Goal: Find specific page/section: Find specific page/section

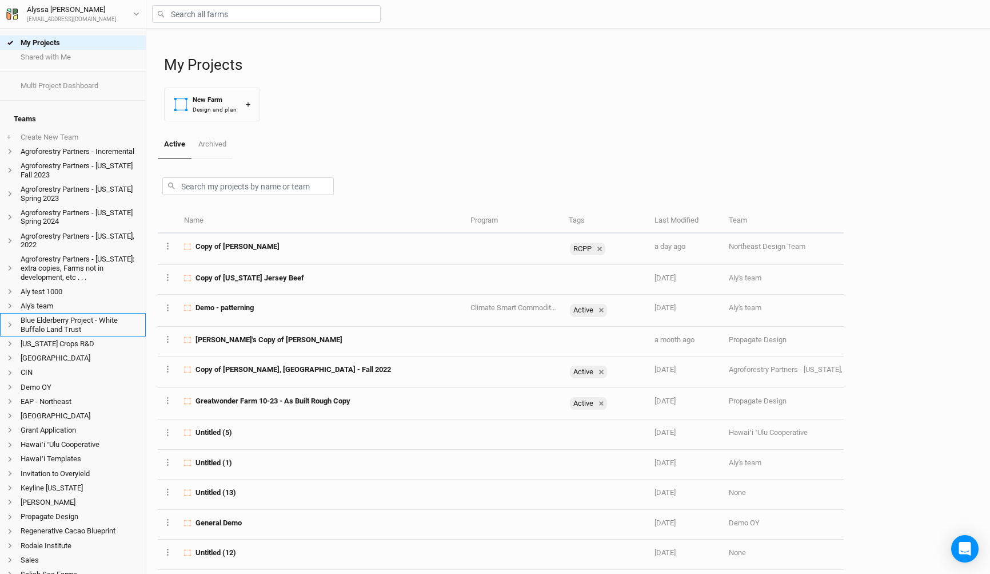
scroll to position [196, 0]
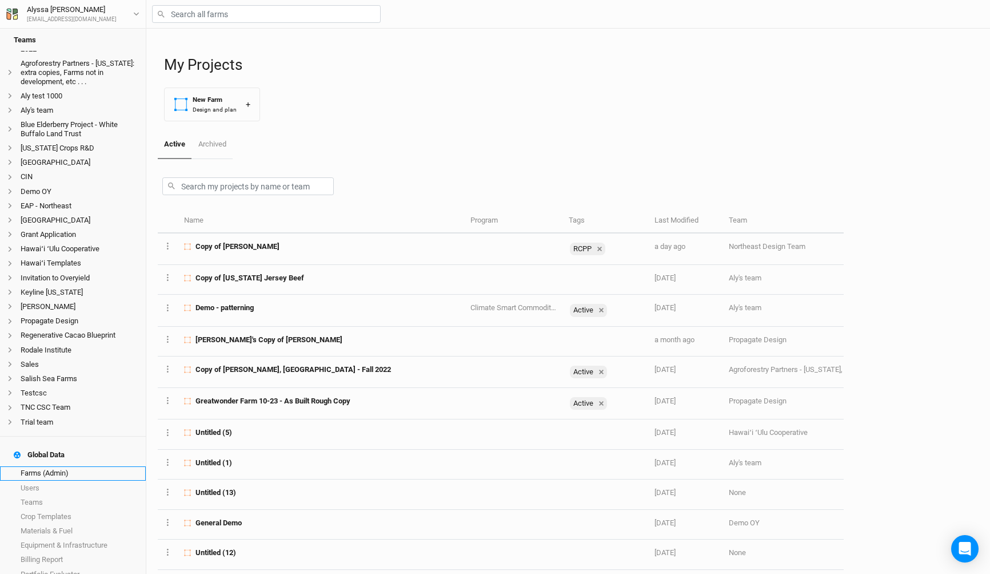
click at [66, 466] on link "Farms (Admin)" at bounding box center [73, 473] width 146 height 14
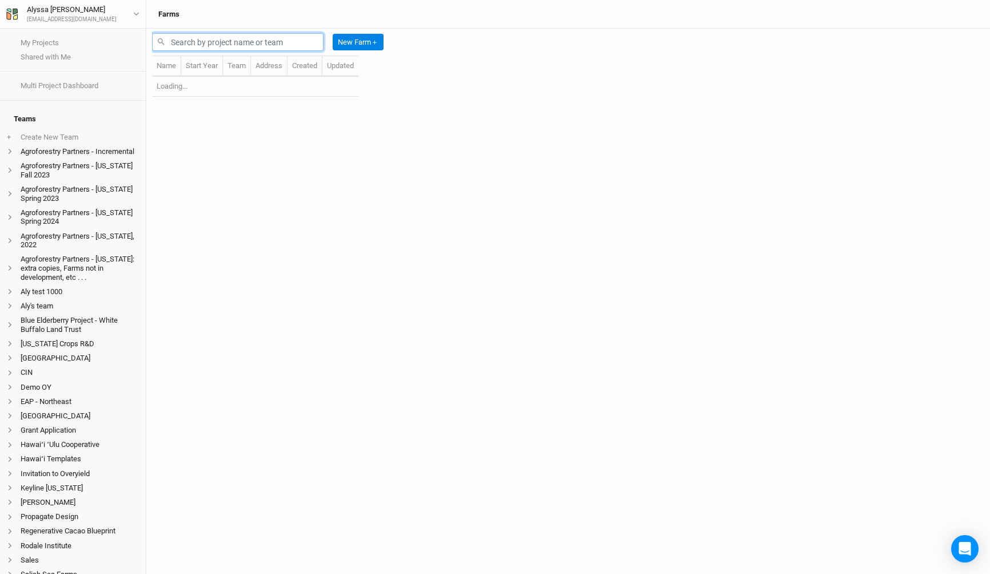
click at [284, 45] on input "text" at bounding box center [238, 42] width 172 height 18
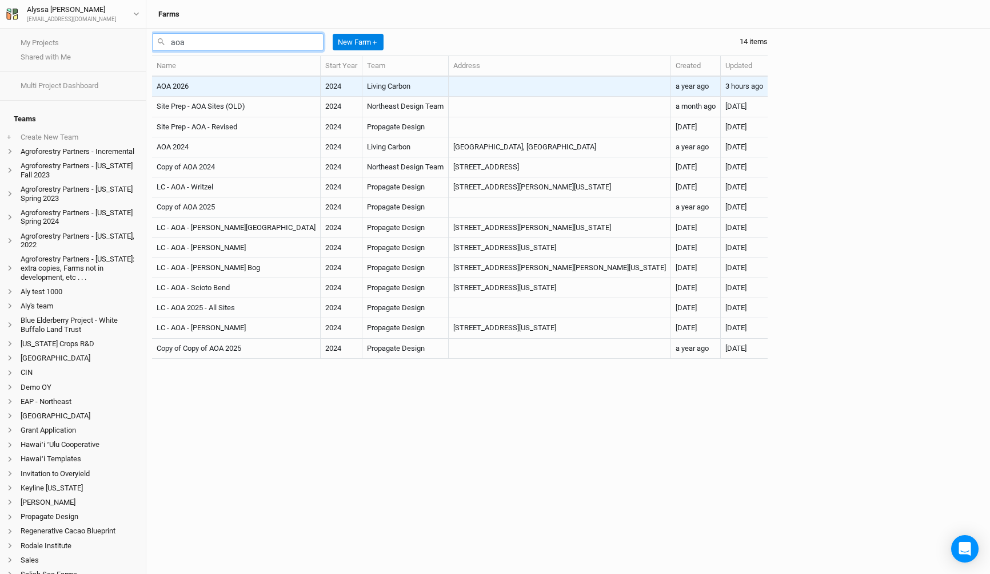
type input "aoa"
click at [363, 90] on td "Living Carbon" at bounding box center [406, 87] width 86 height 20
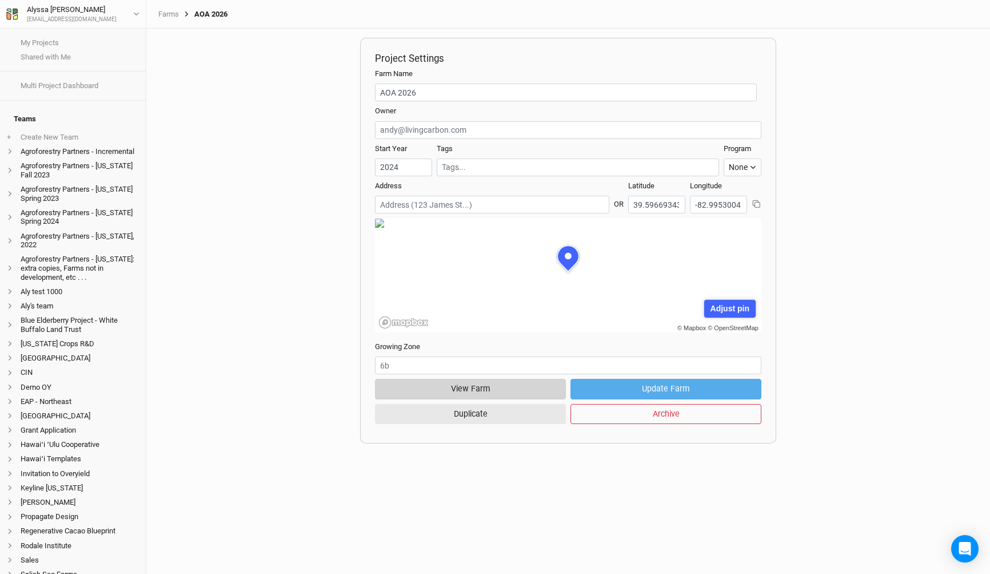
scroll to position [57, 173]
click at [487, 384] on button "View Farm" at bounding box center [470, 389] width 191 height 20
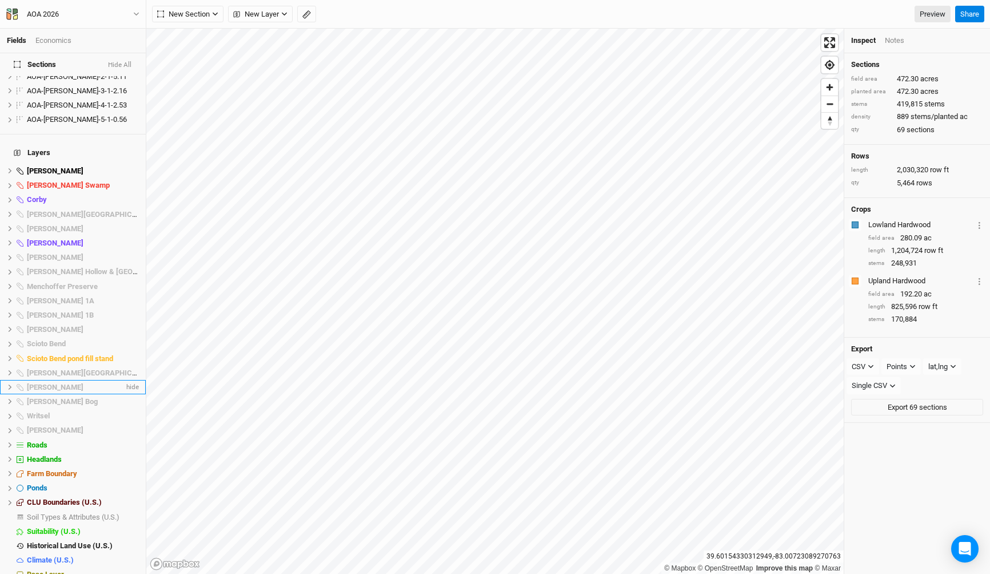
scroll to position [949, 0]
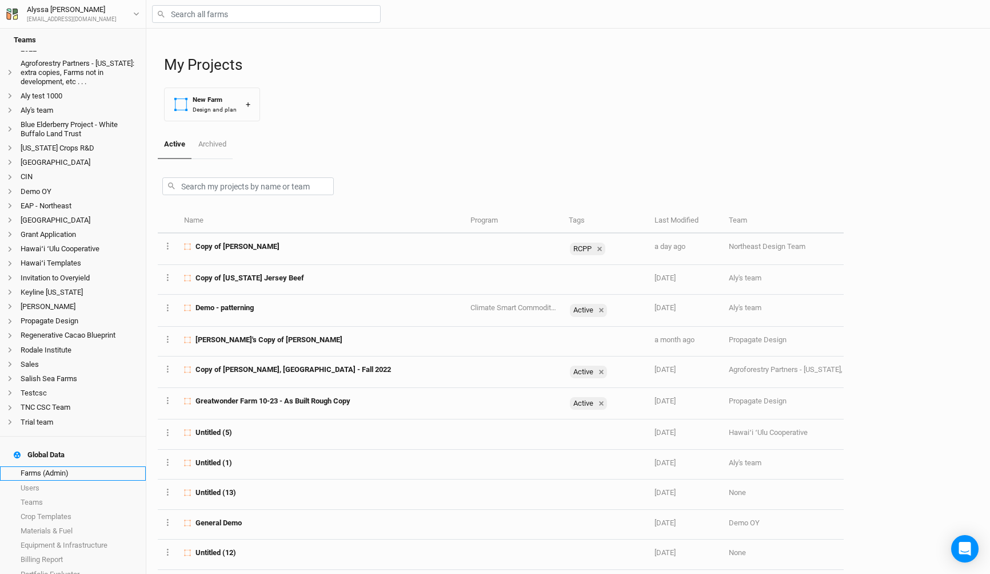
scroll to position [196, 0]
click at [62, 466] on link "Farms (Admin)" at bounding box center [73, 473] width 146 height 14
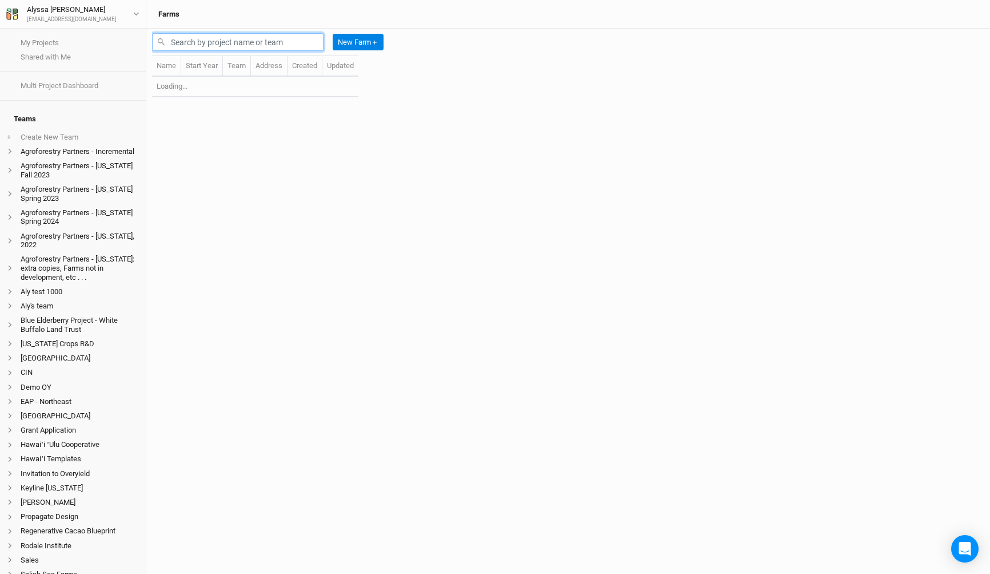
click at [266, 41] on input "text" at bounding box center [238, 42] width 172 height 18
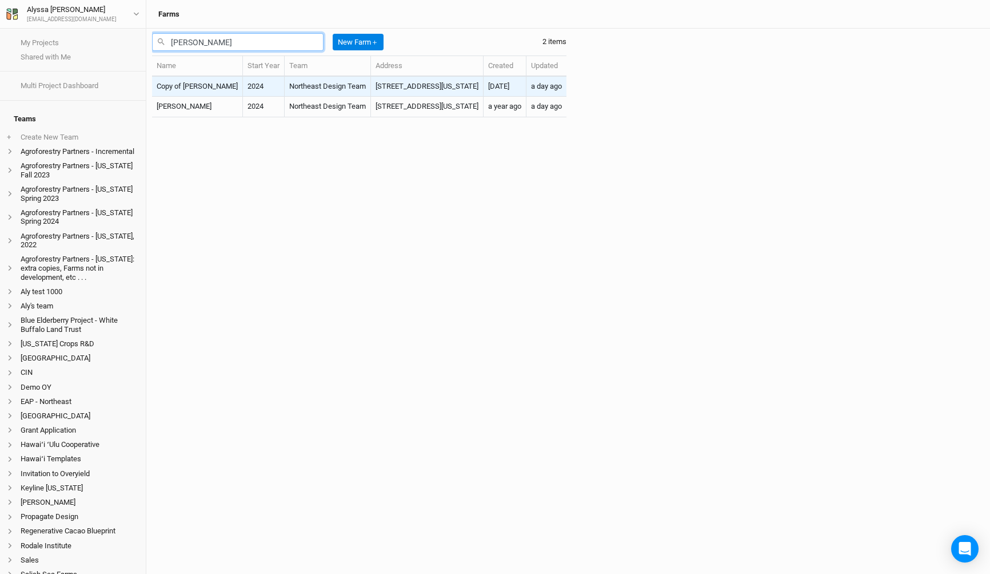
type input "coffelt"
click at [301, 93] on td "Northeast Design Team" at bounding box center [328, 87] width 86 height 20
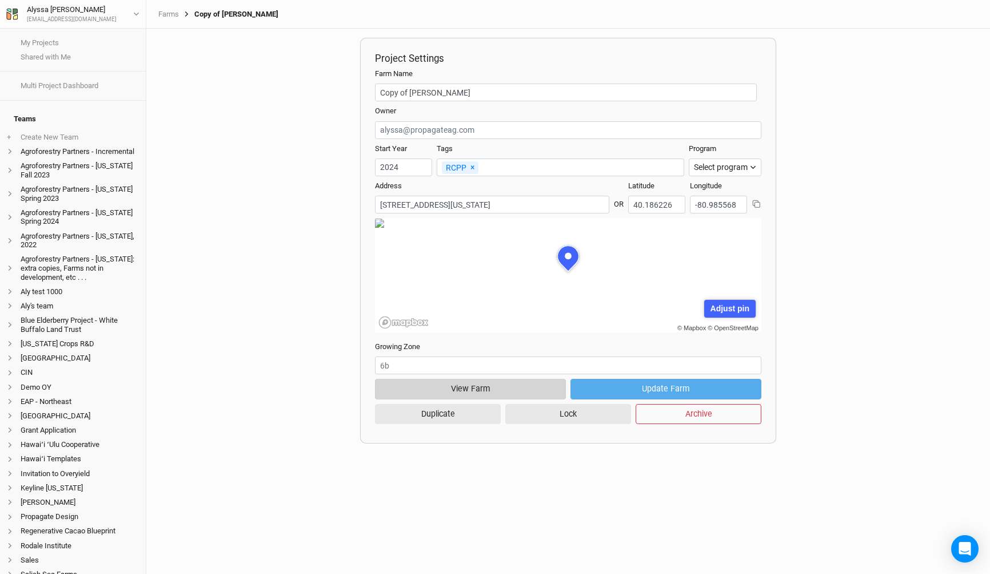
scroll to position [57, 173]
click at [527, 379] on button "View Farm" at bounding box center [470, 389] width 191 height 20
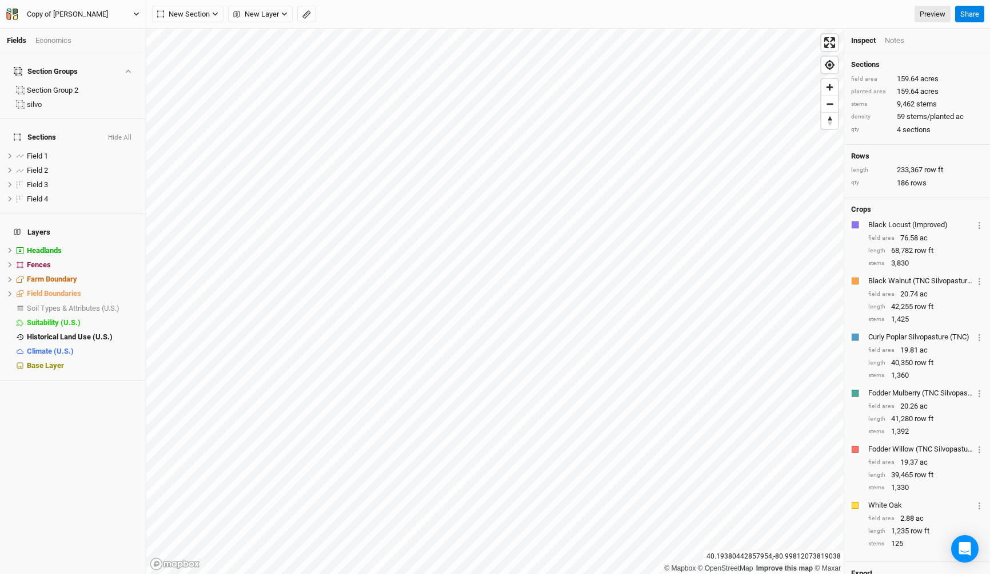
click at [63, 14] on div "Copy of [PERSON_NAME]" at bounding box center [67, 14] width 81 height 11
click at [66, 30] on button "Back" at bounding box center [95, 32] width 90 height 15
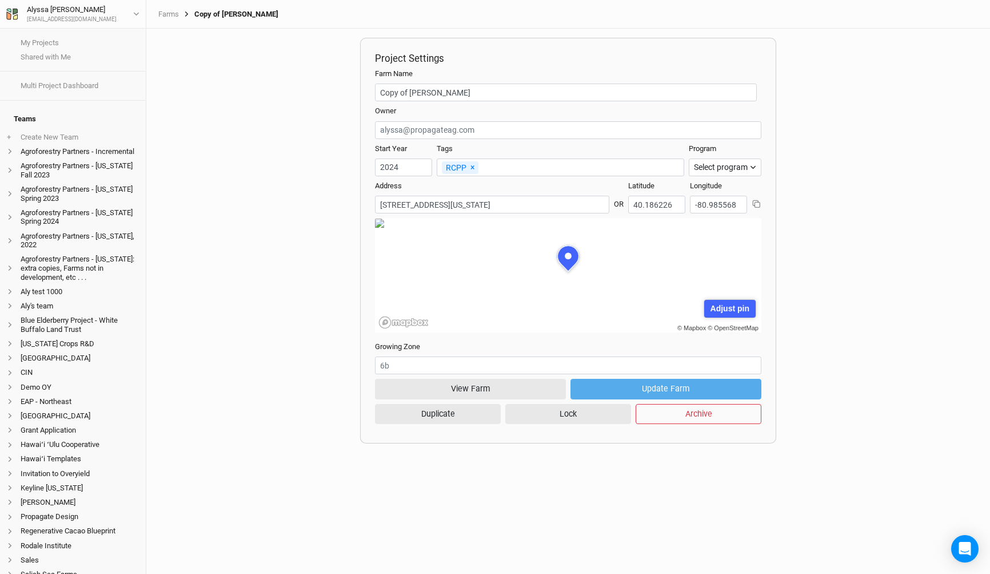
scroll to position [57, 173]
click at [169, 6] on div "Farms Copy of Coffelt" at bounding box center [568, 14] width 844 height 29
click at [173, 14] on link "Farms" at bounding box center [168, 14] width 21 height 9
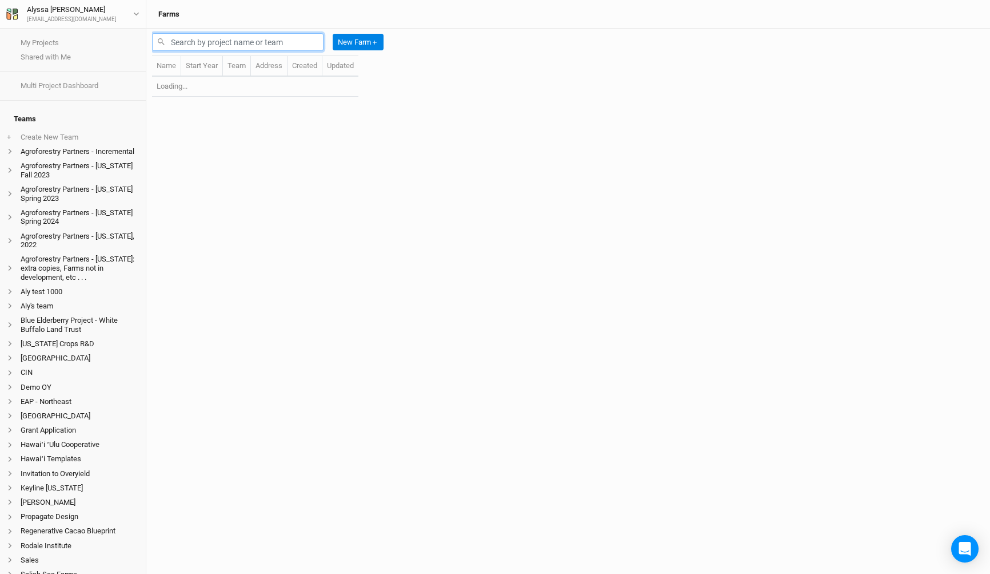
click at [209, 39] on input "text" at bounding box center [238, 42] width 172 height 18
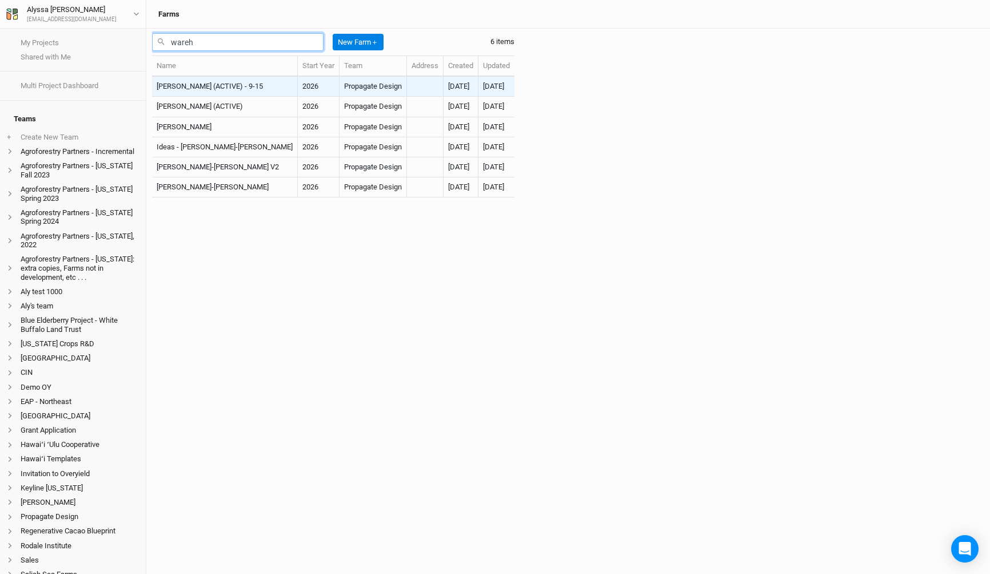
type input "wareh"
click at [230, 84] on td "[PERSON_NAME] (ACTIVE) - 9-15" at bounding box center [225, 87] width 146 height 20
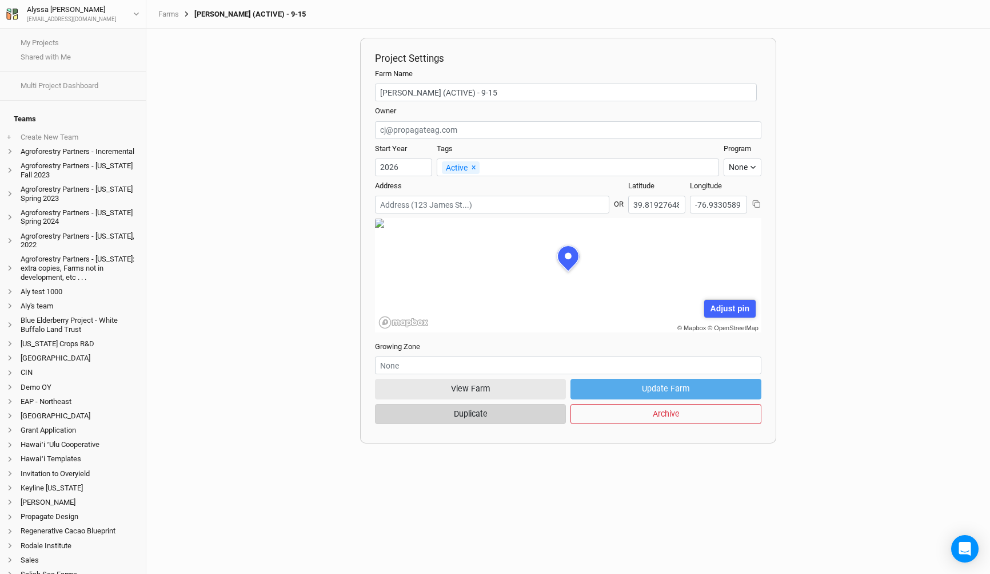
scroll to position [57, 173]
click at [456, 389] on button "View Farm" at bounding box center [470, 389] width 191 height 20
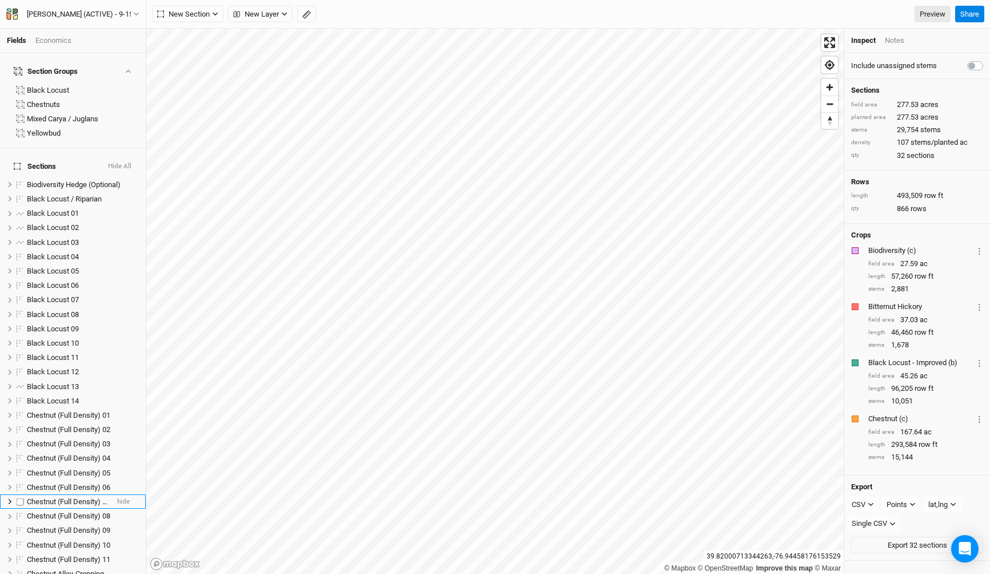
scroll to position [288, 0]
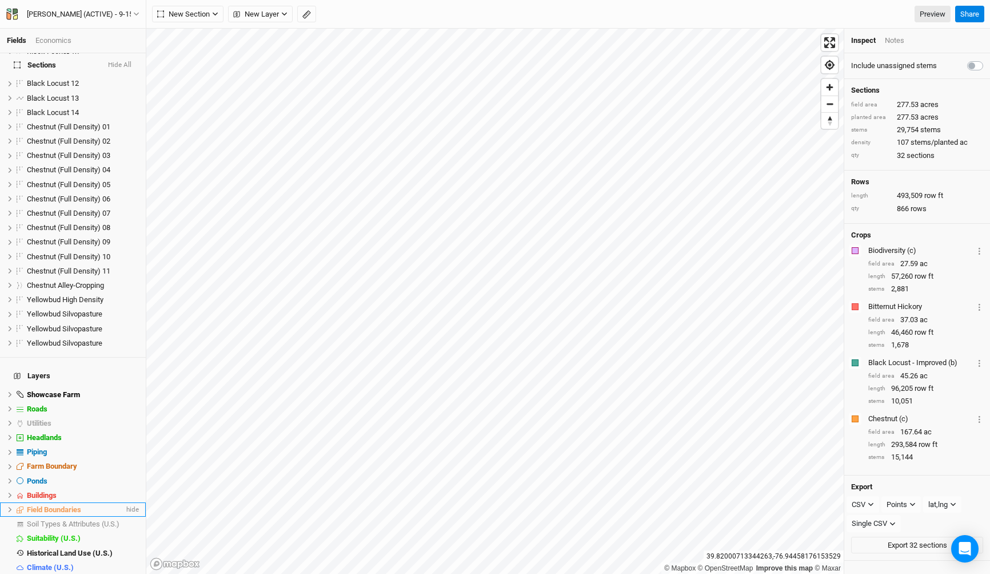
click at [66, 505] on span "Field Boundaries" at bounding box center [54, 509] width 54 height 9
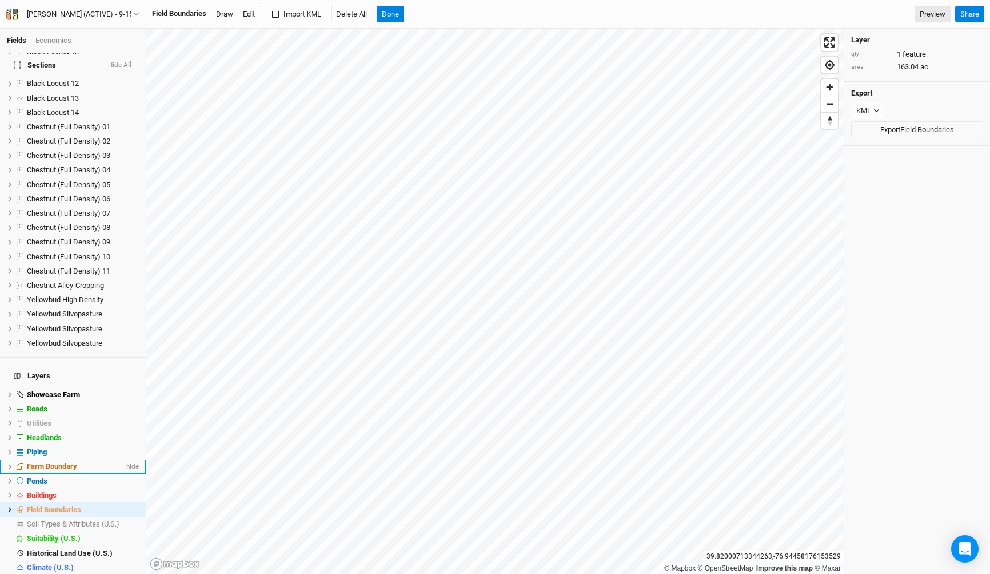
click at [69, 461] on span "Farm Boundary" at bounding box center [52, 465] width 50 height 9
click at [62, 27] on div "Warehime (ACTIVE) - 9-15 Back Project Settings User settings Imperial Metric Ke…" at bounding box center [73, 14] width 146 height 29
click at [58, 19] on div "[PERSON_NAME] (ACTIVE) - 9-15" at bounding box center [80, 14] width 106 height 11
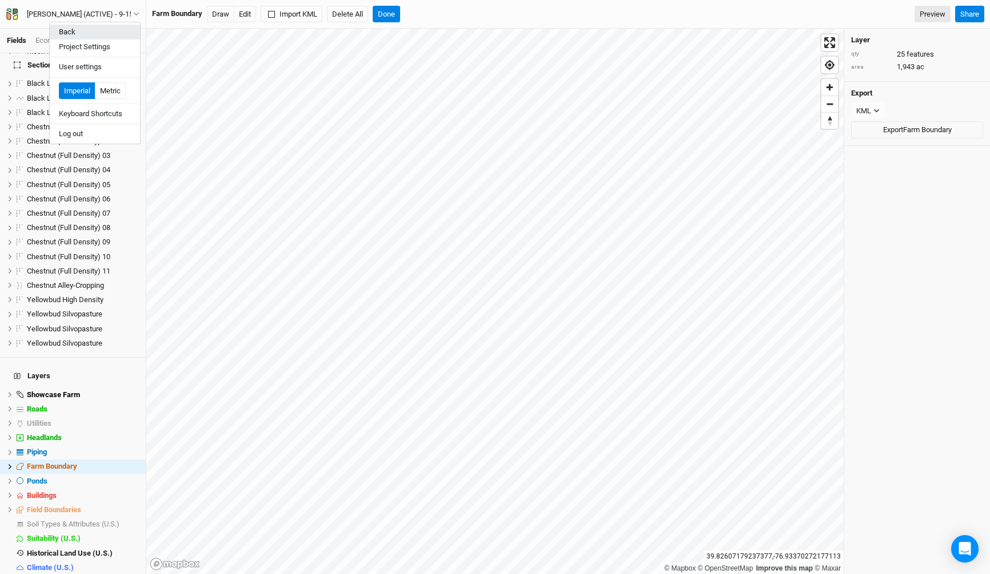
click at [66, 38] on button "Back" at bounding box center [95, 32] width 90 height 15
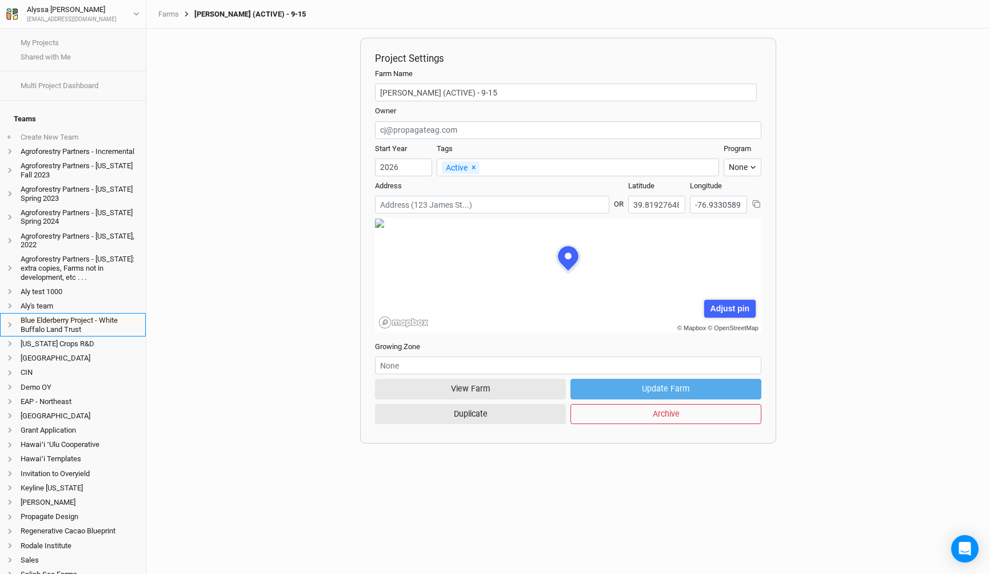
scroll to position [196, 0]
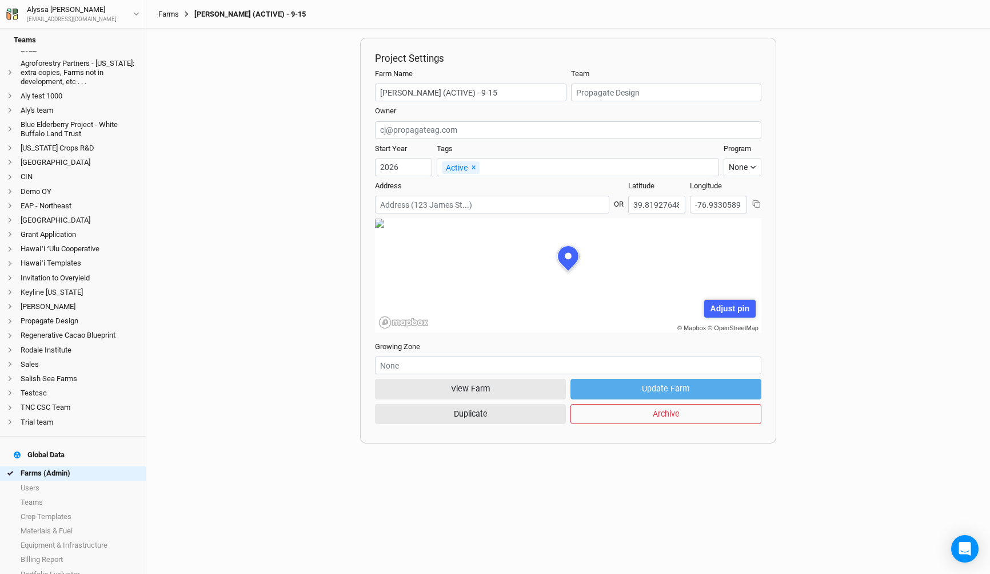
click at [174, 13] on link "Farms" at bounding box center [168, 14] width 21 height 9
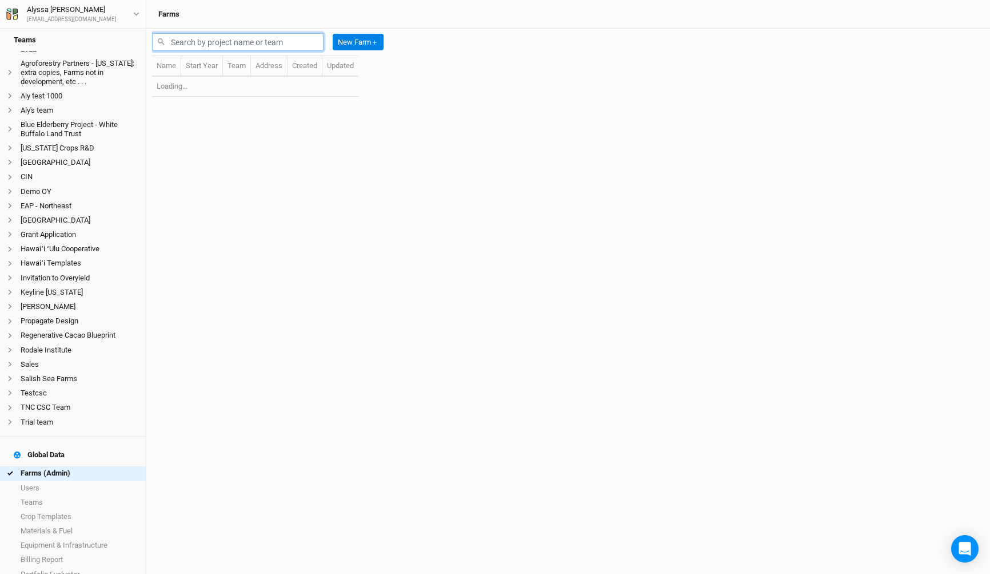
click at [278, 37] on input "text" at bounding box center [238, 42] width 172 height 18
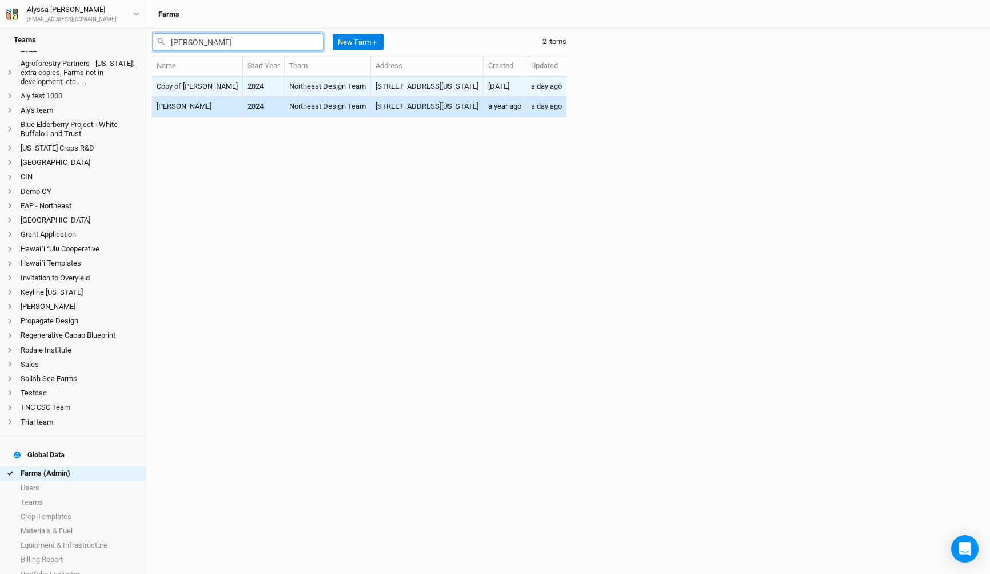
type input "coffelt"
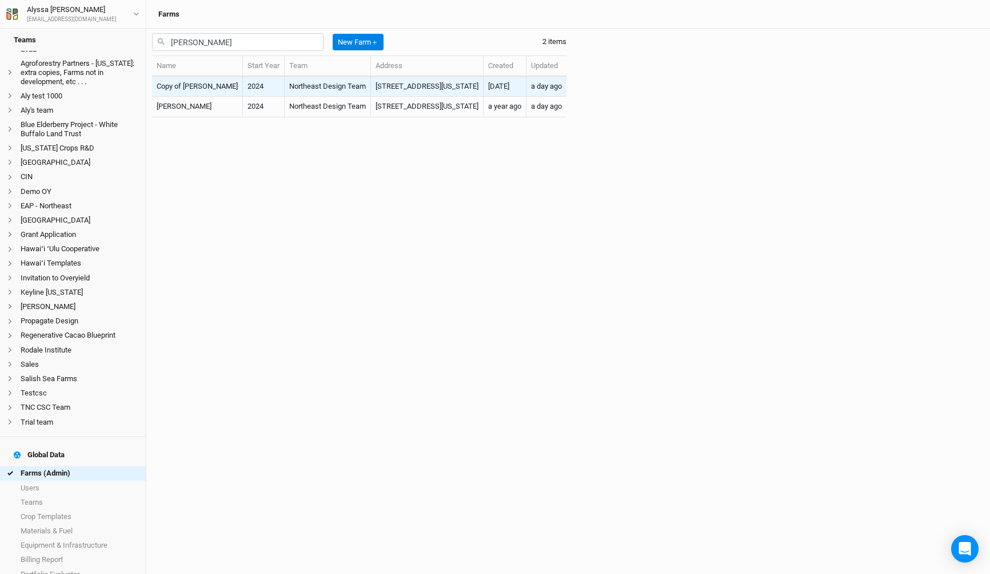
click at [285, 92] on td "Northeast Design Team" at bounding box center [328, 87] width 86 height 20
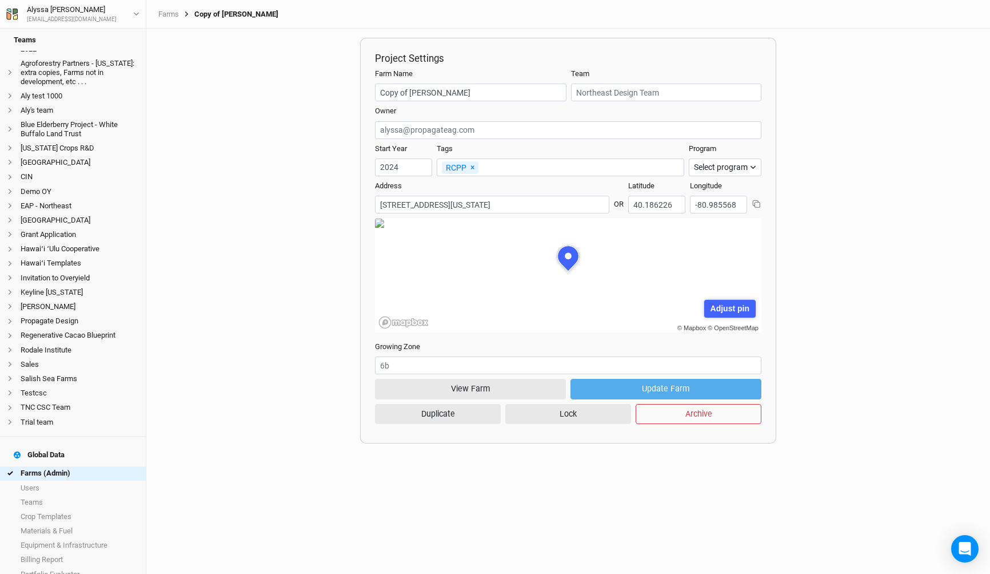
scroll to position [57, 173]
click at [515, 396] on button "View Farm" at bounding box center [470, 389] width 191 height 20
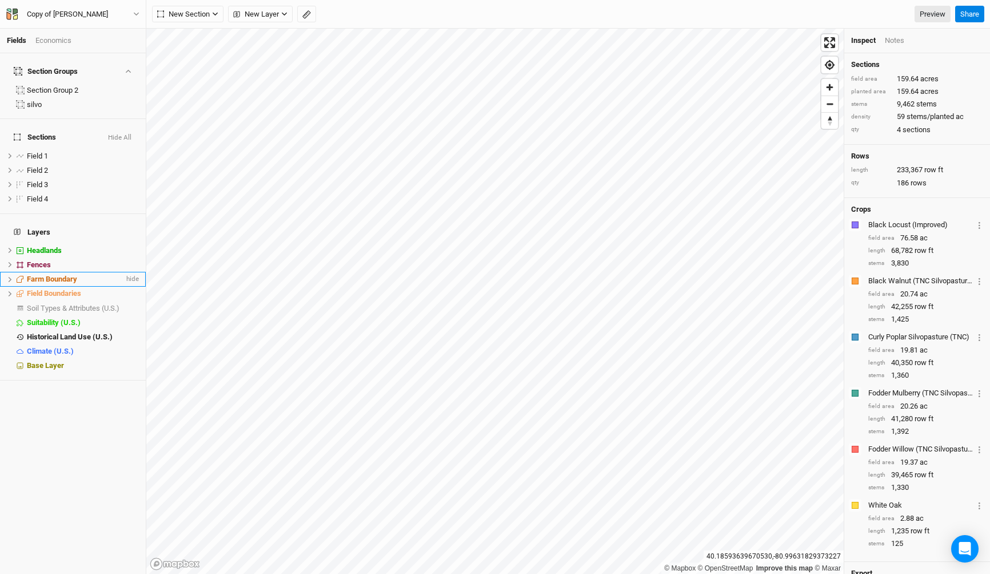
click at [59, 274] on span "Farm Boundary" at bounding box center [52, 278] width 50 height 9
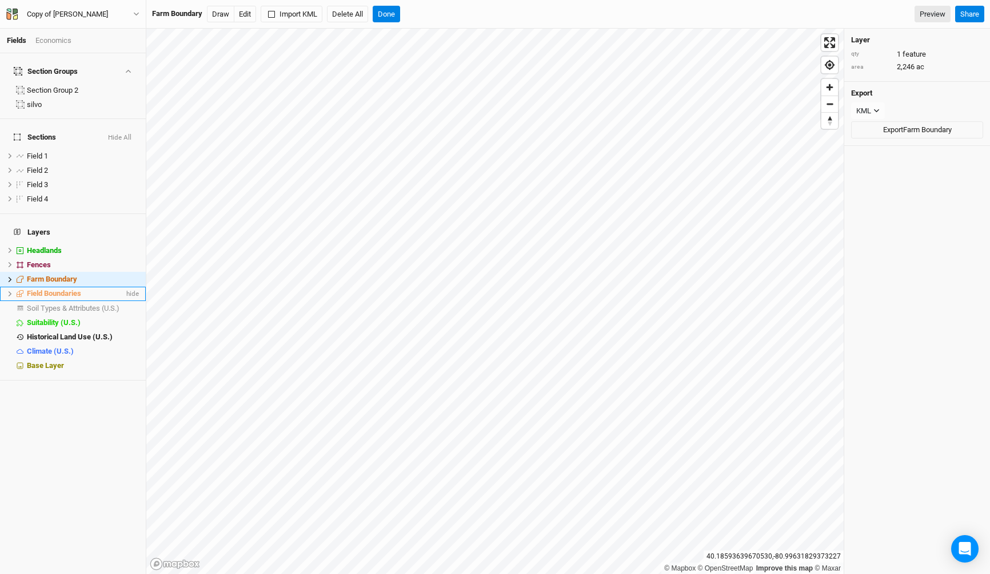
click at [65, 289] on span "Field Boundaries" at bounding box center [54, 293] width 54 height 9
